Goal: Communication & Community: Ask a question

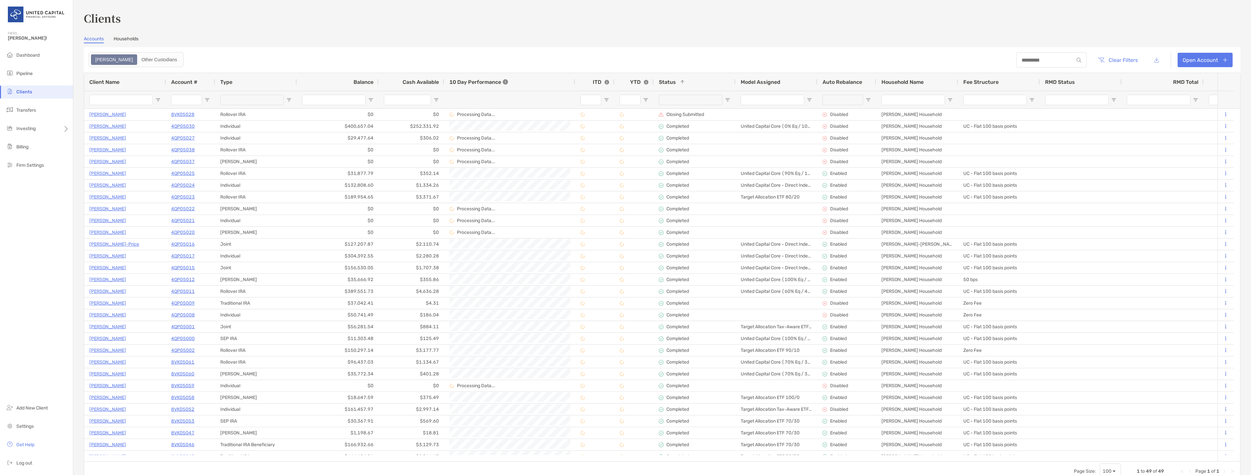
scroll to position [231, 0]
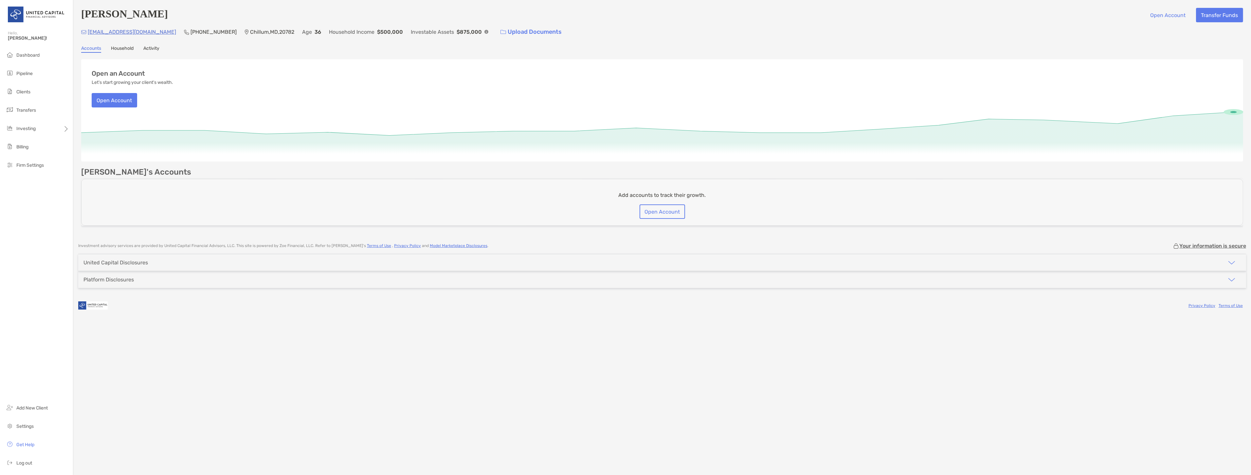
click at [27, 63] on ul "Dashboard Pipeline Clients Transfers Investing Billing Firm Settings" at bounding box center [36, 113] width 73 height 128
click at [27, 72] on span "Pipeline" at bounding box center [24, 74] width 16 height 6
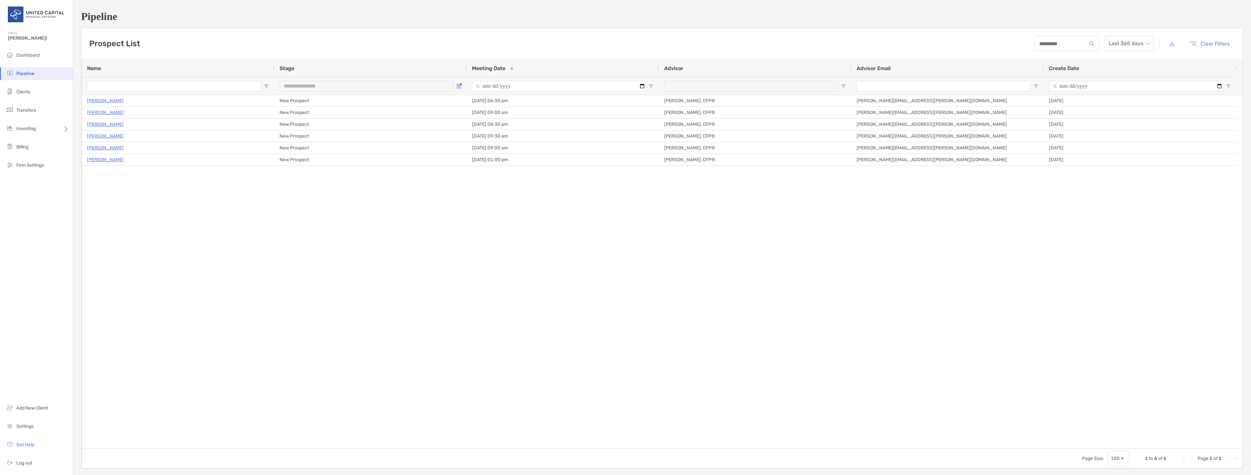
click at [460, 87] on span "Open Filter Menu" at bounding box center [458, 85] width 5 height 5
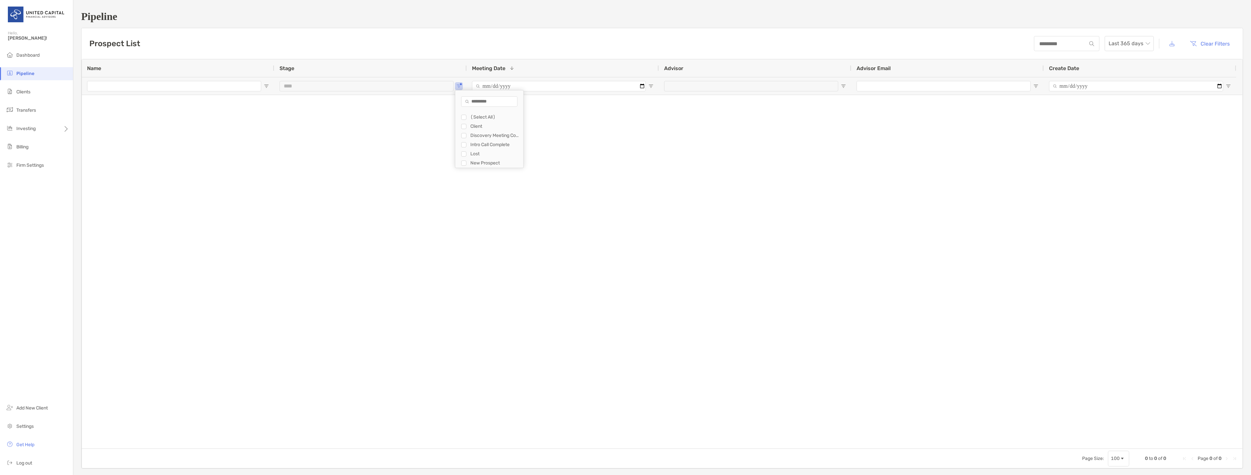
type input "**********"
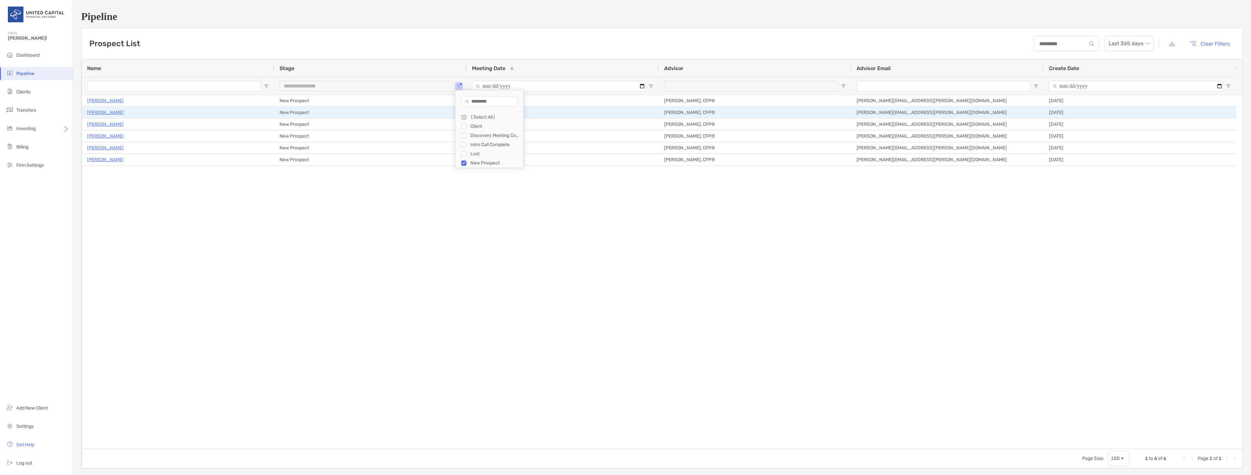
click at [110, 112] on p "Sarah Marino" at bounding box center [105, 112] width 37 height 8
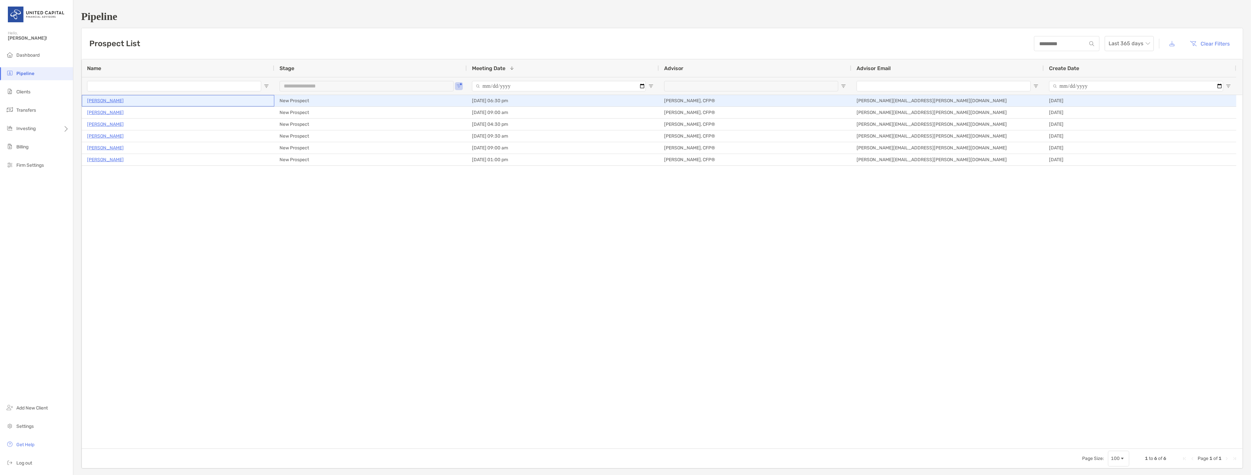
click at [97, 100] on p "[PERSON_NAME]" at bounding box center [105, 101] width 37 height 8
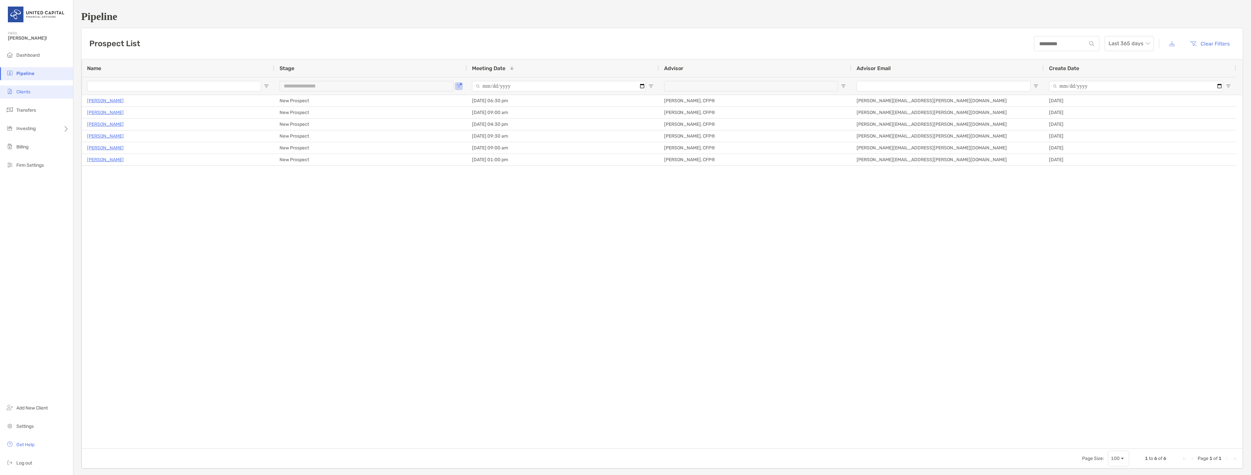
click at [40, 89] on li "Clients" at bounding box center [36, 91] width 73 height 13
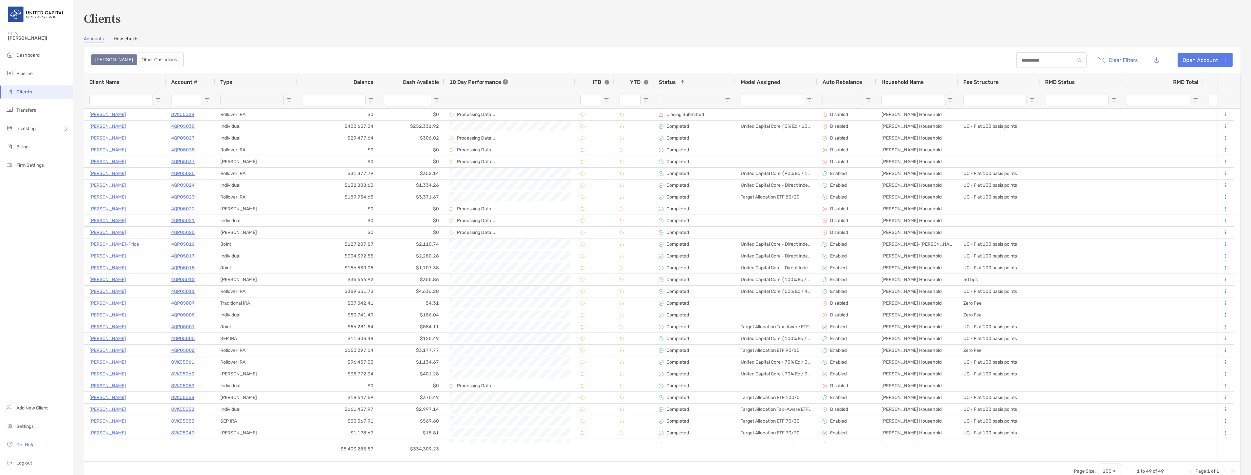
click at [671, 80] on span "Status" at bounding box center [667, 82] width 17 height 6
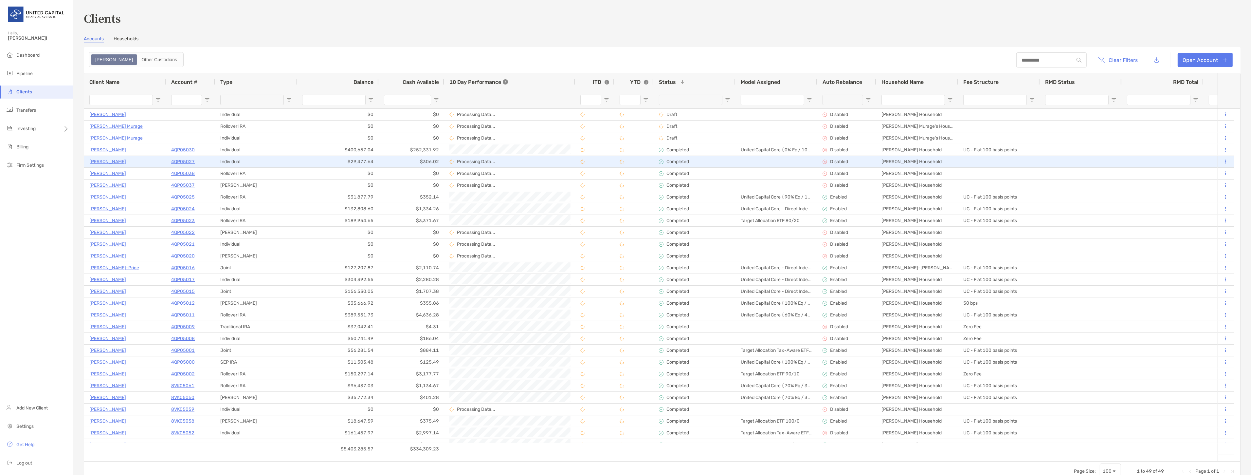
click at [118, 163] on p "Lilia Montero-Diaz" at bounding box center [107, 161] width 37 height 8
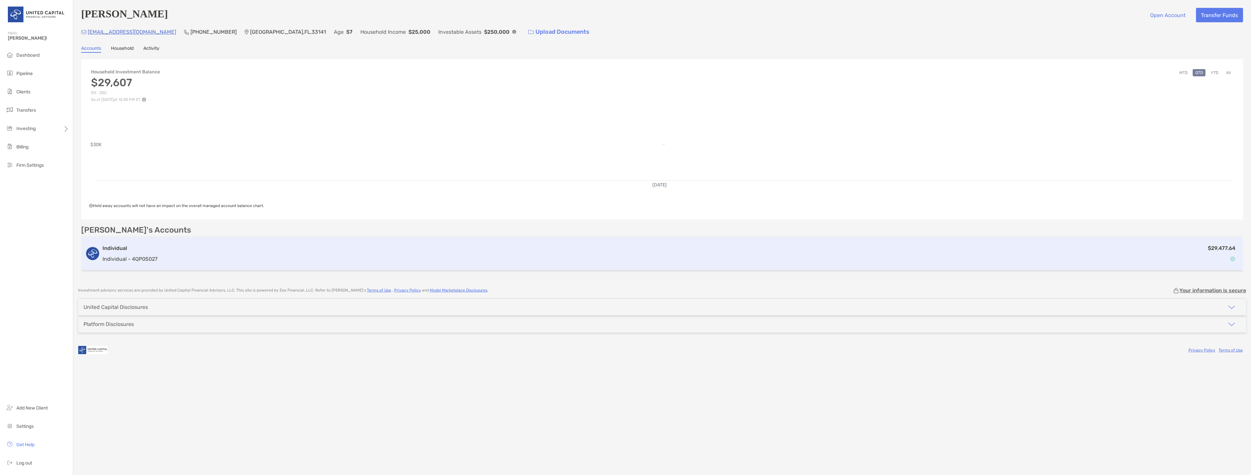
click at [332, 244] on div "$29,477.64" at bounding box center [699, 253] width 1079 height 19
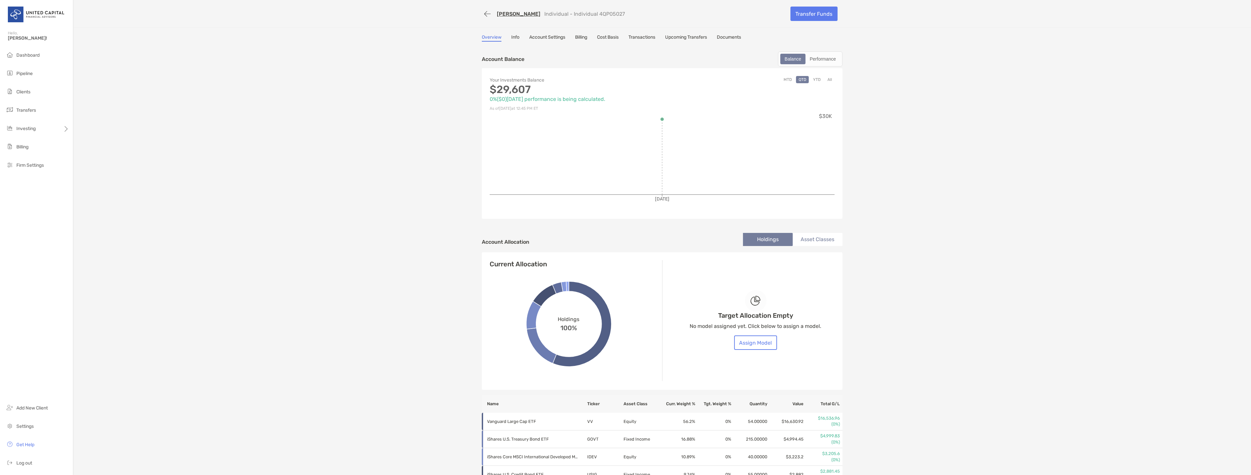
click at [600, 37] on link "Cost Basis" at bounding box center [608, 37] width 22 height 7
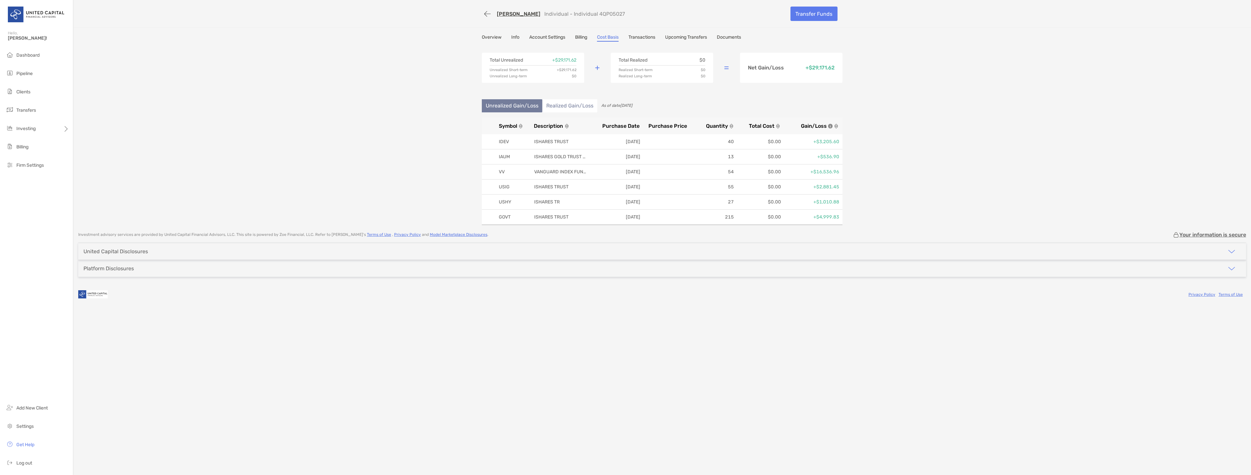
click at [578, 34] on link "Billing" at bounding box center [581, 37] width 12 height 7
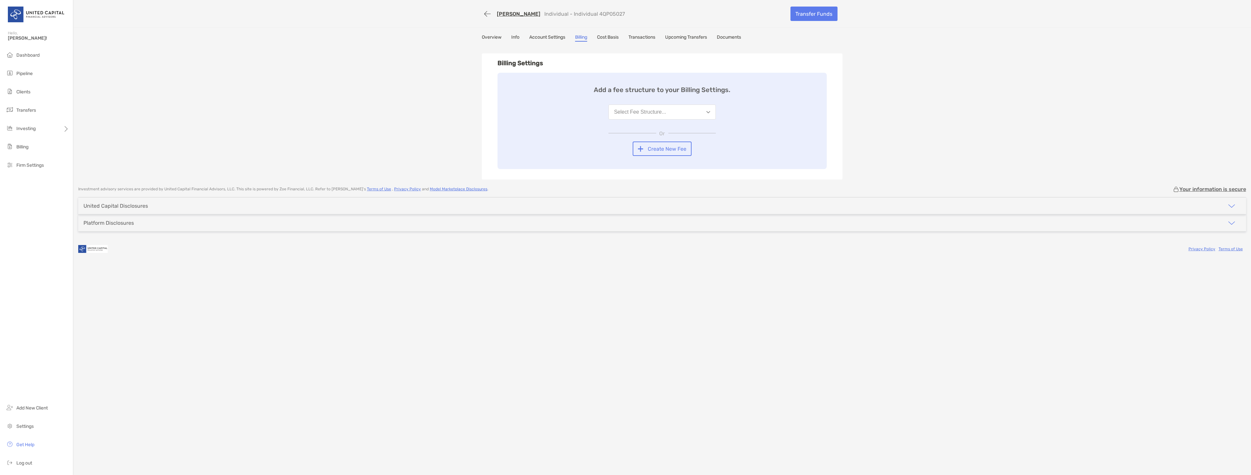
click at [535, 36] on link "Account Settings" at bounding box center [547, 37] width 36 height 7
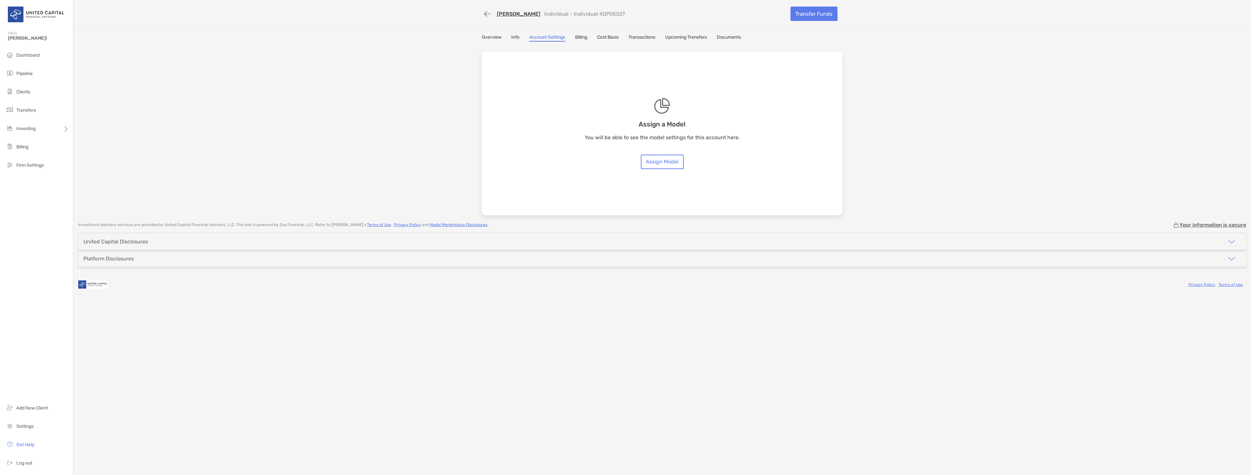
click at [490, 36] on link "Overview" at bounding box center [492, 37] width 20 height 7
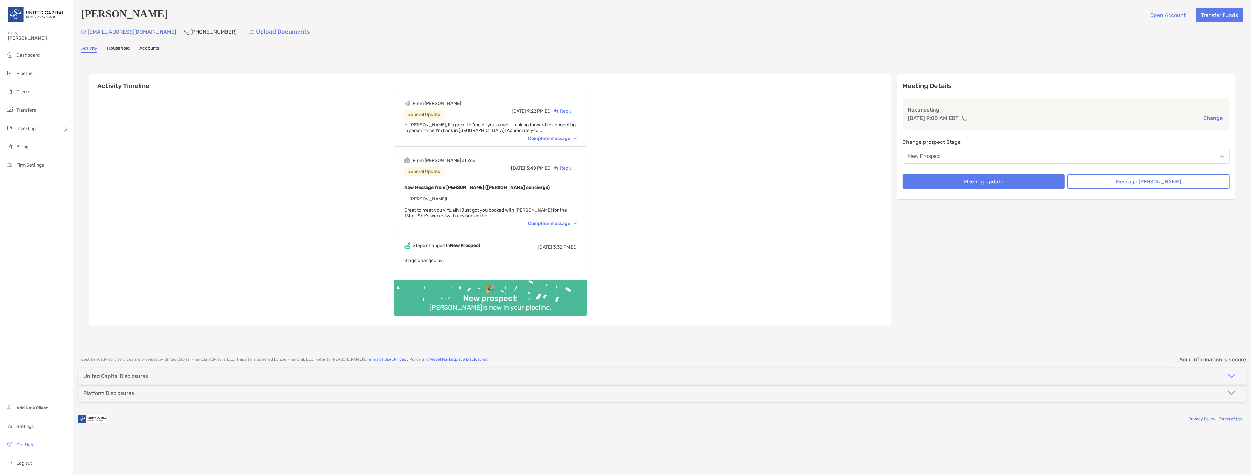
click at [577, 138] on div "Complete message" at bounding box center [552, 138] width 49 height 6
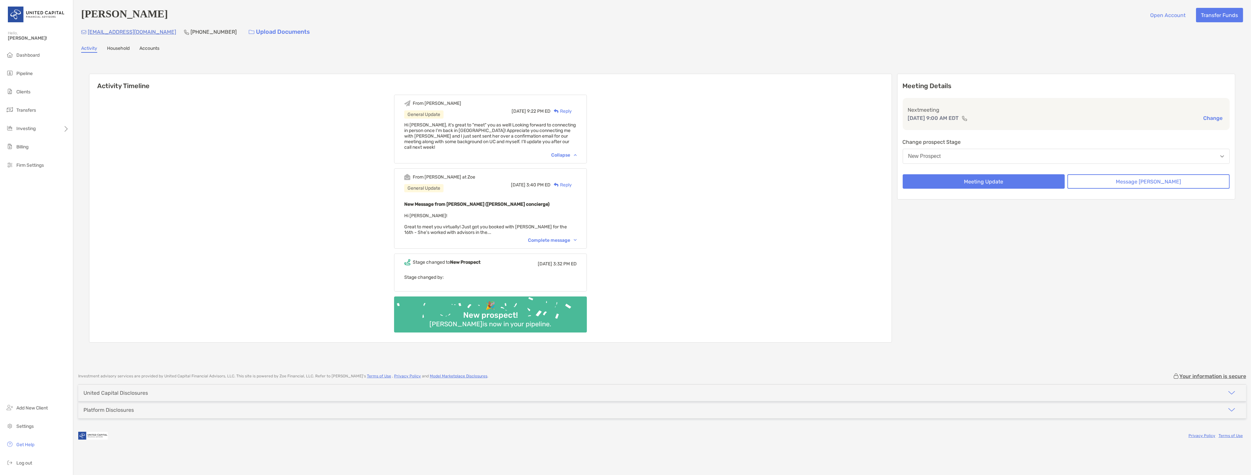
click at [571, 237] on div "Complete message" at bounding box center [552, 240] width 49 height 6
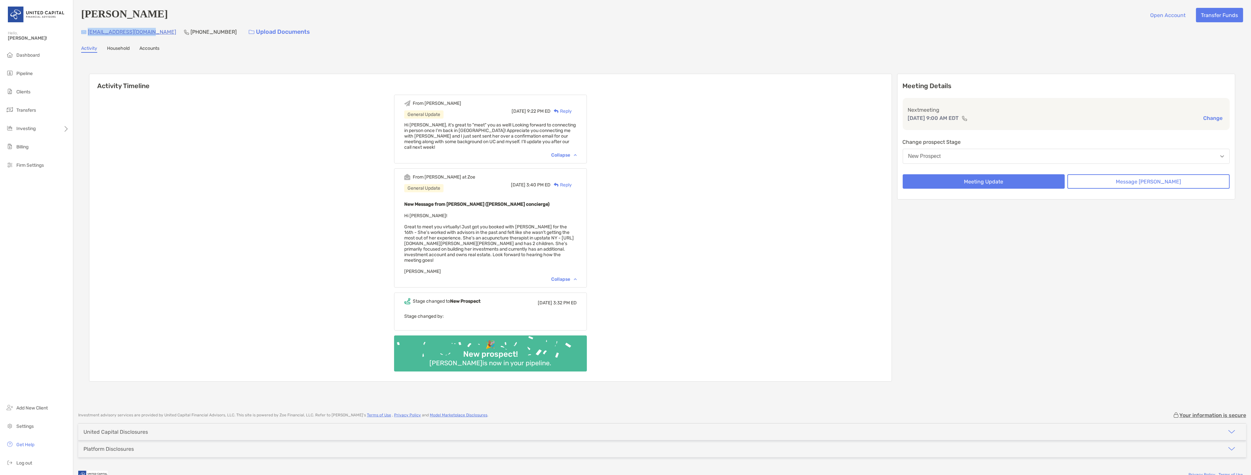
drag, startPoint x: 151, startPoint y: 31, endPoint x: 86, endPoint y: 32, distance: 64.8
click at [86, 32] on div "sarahmantell@gmail.com (315) 945-1659 Upload Documents" at bounding box center [662, 32] width 1162 height 14
copy div "sarahmantell@gmail.com"
click at [182, 43] on div "Sarah Marino Open Account Transfer Funds sarahmantell@gmail.com (315) 945-1659 …" at bounding box center [662, 202] width 1178 height 405
drag, startPoint x: 150, startPoint y: 31, endPoint x: 86, endPoint y: 36, distance: 63.7
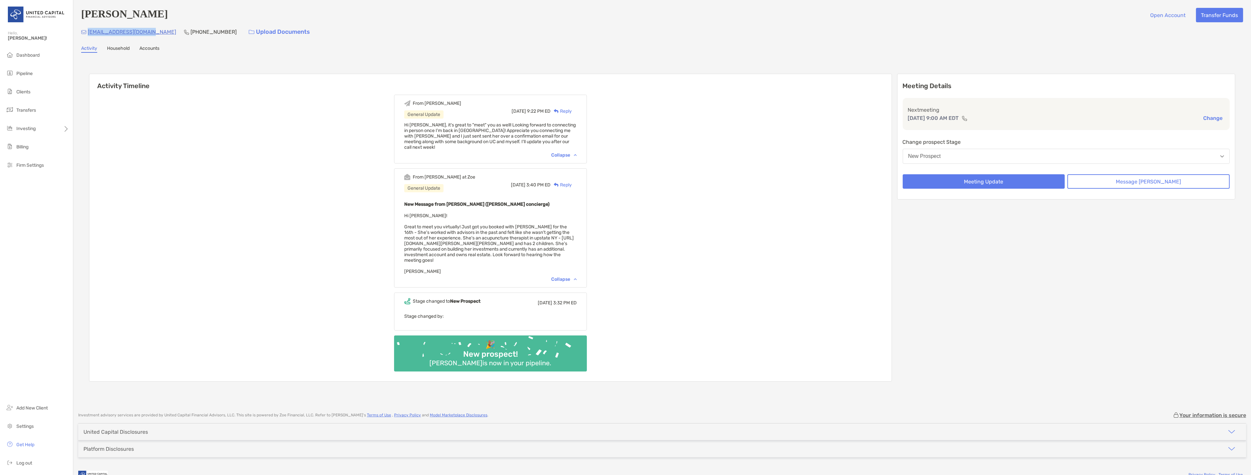
click at [86, 36] on div "sarahmantell@gmail.com (315) 945-1659 Upload Documents" at bounding box center [662, 32] width 1162 height 14
copy p "sarahmantell@gmail.com"
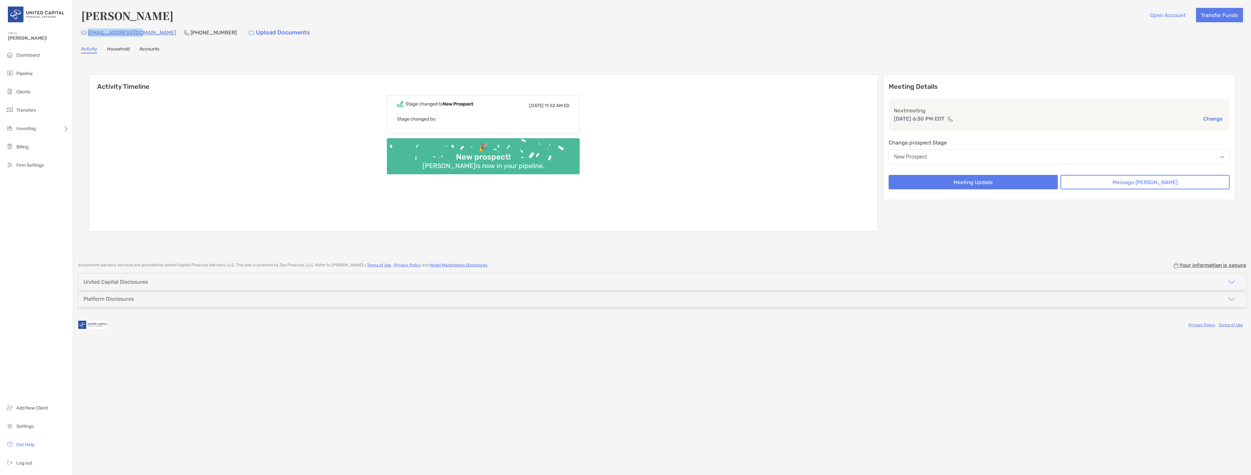
drag, startPoint x: 139, startPoint y: 33, endPoint x: 89, endPoint y: 34, distance: 50.1
click at [89, 34] on div "[EMAIL_ADDRESS][DOMAIN_NAME] [PHONE_NUMBER] Upload Documents" at bounding box center [662, 33] width 1162 height 14
copy p "[EMAIL_ADDRESS][DOMAIN_NAME]"
click at [1159, 183] on button "Message [PERSON_NAME]" at bounding box center [1144, 182] width 169 height 14
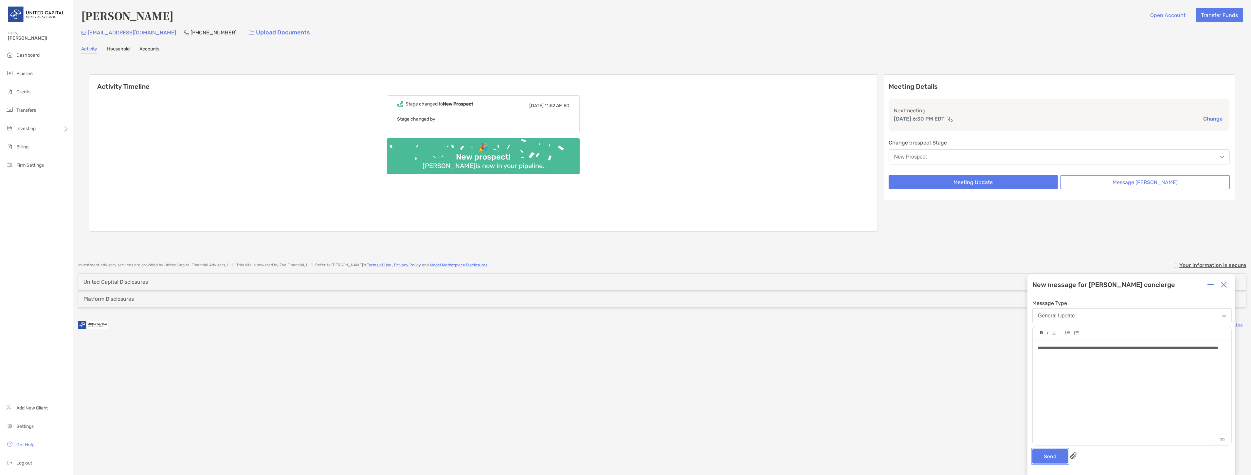
click at [1049, 457] on button "Send" at bounding box center [1050, 456] width 36 height 14
